Goal: Task Accomplishment & Management: Manage account settings

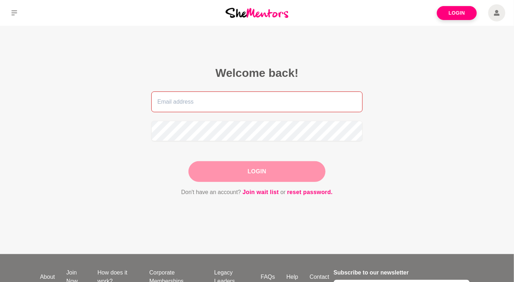
click at [247, 100] on input "email" at bounding box center [256, 101] width 211 height 21
click at [248, 100] on input "email" at bounding box center [256, 101] width 211 height 21
type input "[EMAIL_ADDRESS][DOMAIN_NAME]"
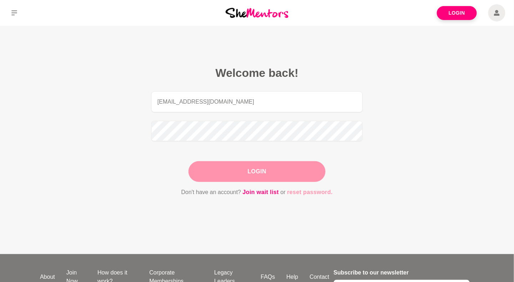
click at [299, 192] on link "reset password." at bounding box center [311, 192] width 46 height 9
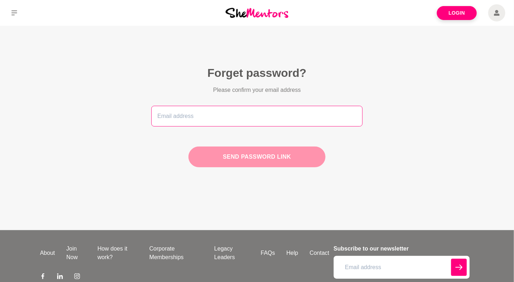
click at [286, 118] on input "email" at bounding box center [256, 116] width 211 height 21
type input "[EMAIL_ADDRESS][DOMAIN_NAME]"
click at [299, 154] on button "Send password link" at bounding box center [257, 156] width 137 height 21
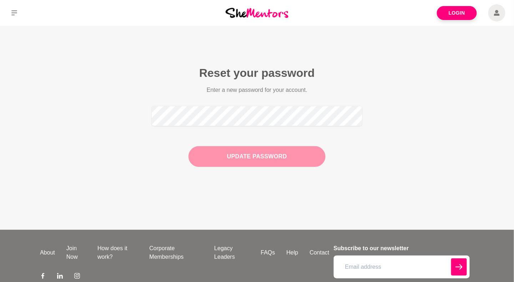
click at [248, 153] on button "Update Password" at bounding box center [257, 156] width 137 height 21
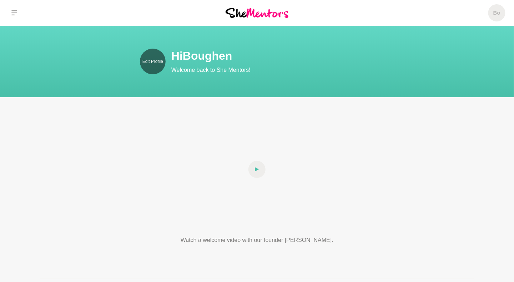
click at [156, 64] on p "Edit Profile" at bounding box center [153, 61] width 21 height 6
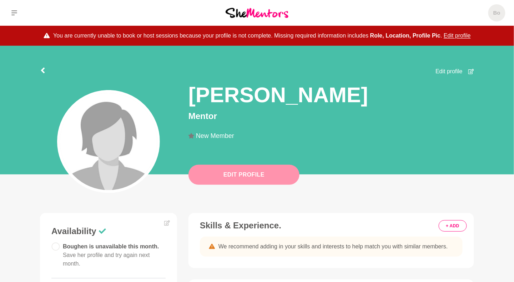
click at [249, 174] on button "Edit Profile" at bounding box center [244, 175] width 111 height 20
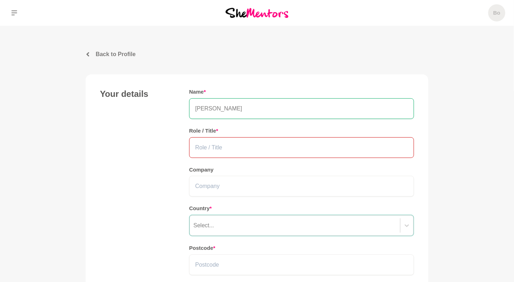
click at [231, 149] on input "text" at bounding box center [301, 147] width 225 height 21
click at [225, 149] on input "text" at bounding box center [301, 147] width 225 height 21
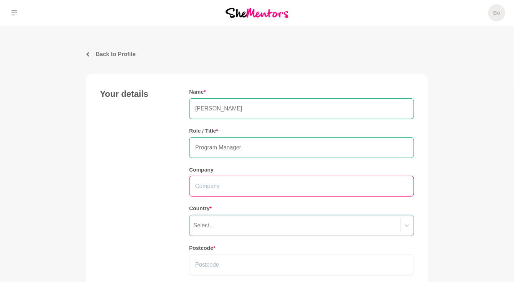
type input "Program Manager"
click at [225, 183] on input "text" at bounding box center [301, 186] width 225 height 21
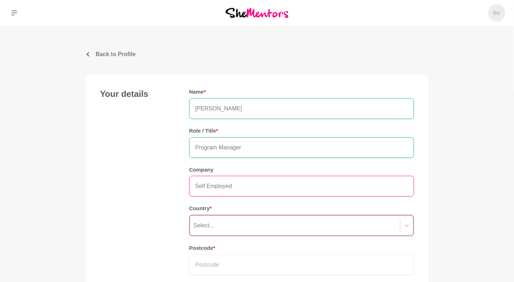
type input "Self Employed"
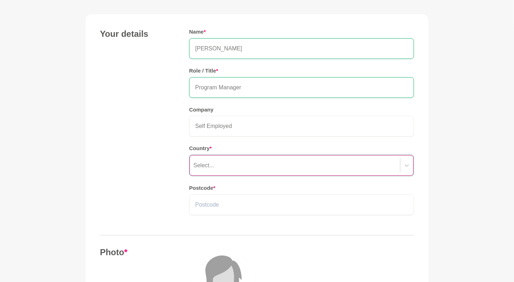
click at [226, 176] on div "Select..." at bounding box center [301, 165] width 225 height 21
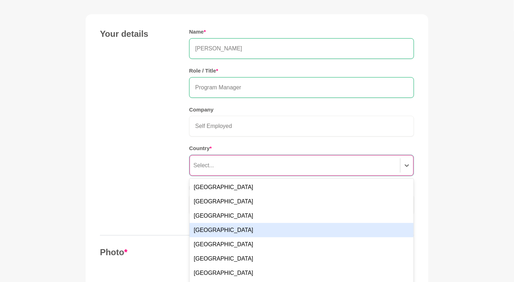
scroll to position [66, 0]
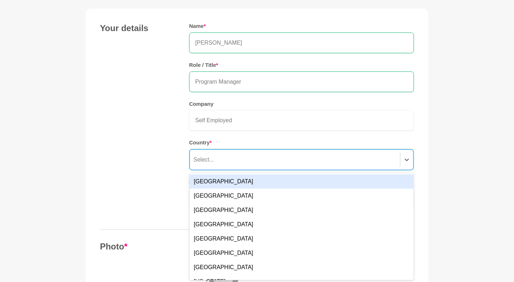
click at [220, 180] on div "[GEOGRAPHIC_DATA]" at bounding box center [302, 181] width 224 height 14
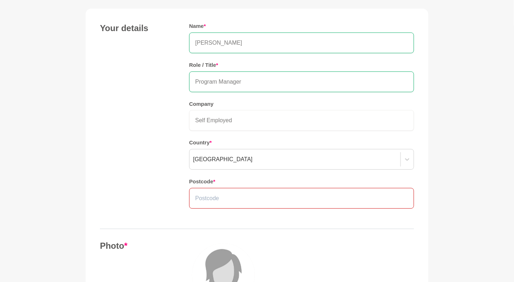
click at [215, 198] on input "text" at bounding box center [301, 198] width 225 height 21
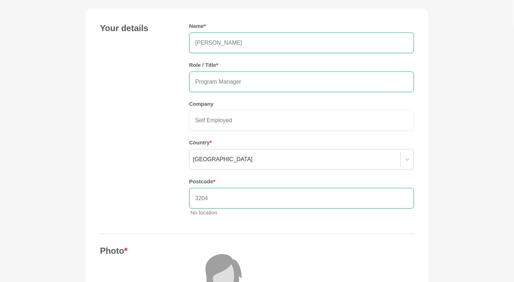
type input "3204"
click at [141, 190] on div "Your details Name * [PERSON_NAME] Role / Title * Program Manager Company Self E…" at bounding box center [257, 122] width 314 height 199
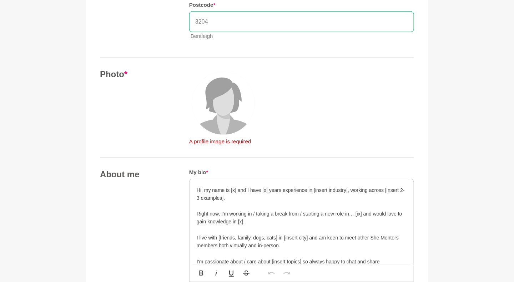
scroll to position [243, 0]
click at [214, 133] on div at bounding box center [223, 102] width 69 height 69
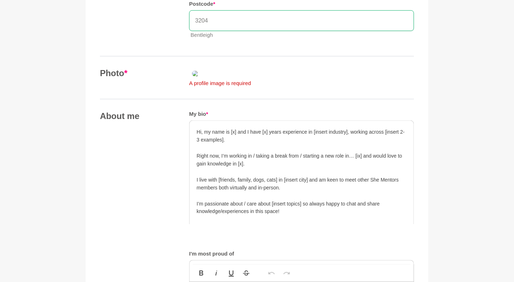
click at [261, 79] on img at bounding box center [240, 73] width 103 height 11
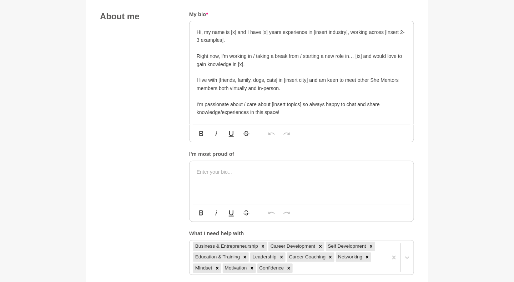
scroll to position [339, 0]
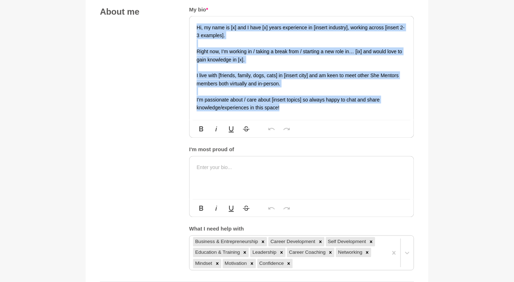
drag, startPoint x: 292, startPoint y: 230, endPoint x: 196, endPoint y: 149, distance: 125.3
click at [196, 120] on div "Hi, my name is [x] and I have [x] years experience in [insert industry], workin…" at bounding box center [302, 68] width 224 height 104
copy div "Hi, my name is [x] and I have [x] years experience in [insert industry], workin…"
